Goal: Obtain resource: Obtain resource

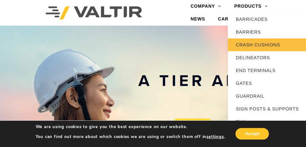
click at [259, 43] on link "CRASH CUSHIONS" at bounding box center [268, 45] width 80 height 13
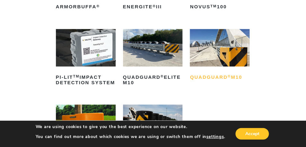
scroll to position [193, 0]
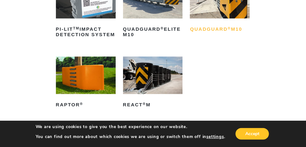
click at [218, 29] on h2 "QuadGuard ® M10" at bounding box center [220, 29] width 60 height 10
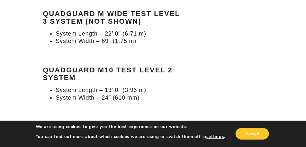
scroll to position [691, 0]
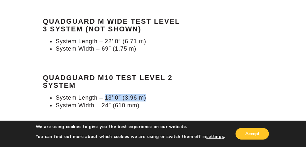
drag, startPoint x: 105, startPoint y: 98, endPoint x: 151, endPoint y: 96, distance: 46.3
click at [151, 96] on li "System Length – 13’ 0″ (3.96 m)" at bounding box center [121, 97] width 131 height 7
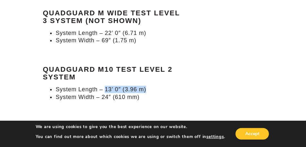
scroll to position [707, 0]
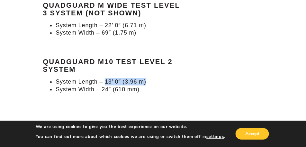
click at [161, 79] on li "System Length – 13’ 0″ (3.96 m)" at bounding box center [121, 81] width 131 height 7
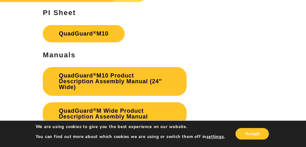
scroll to position [1622, 0]
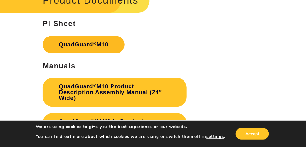
click at [92, 45] on link "QuadGuard ® M10" at bounding box center [84, 44] width 82 height 17
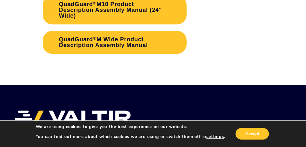
scroll to position [1671, 0]
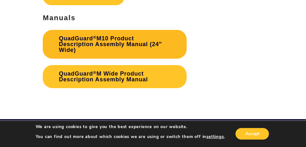
click at [112, 45] on link "QuadGuard ® M10 Product Description Assembly Manual (24″ Wide)" at bounding box center [115, 44] width 144 height 29
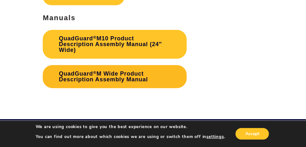
click at [119, 78] on link "QuadGuard ® M Wide Product Description Assembly Manual" at bounding box center [115, 76] width 144 height 23
